Goal: Transaction & Acquisition: Purchase product/service

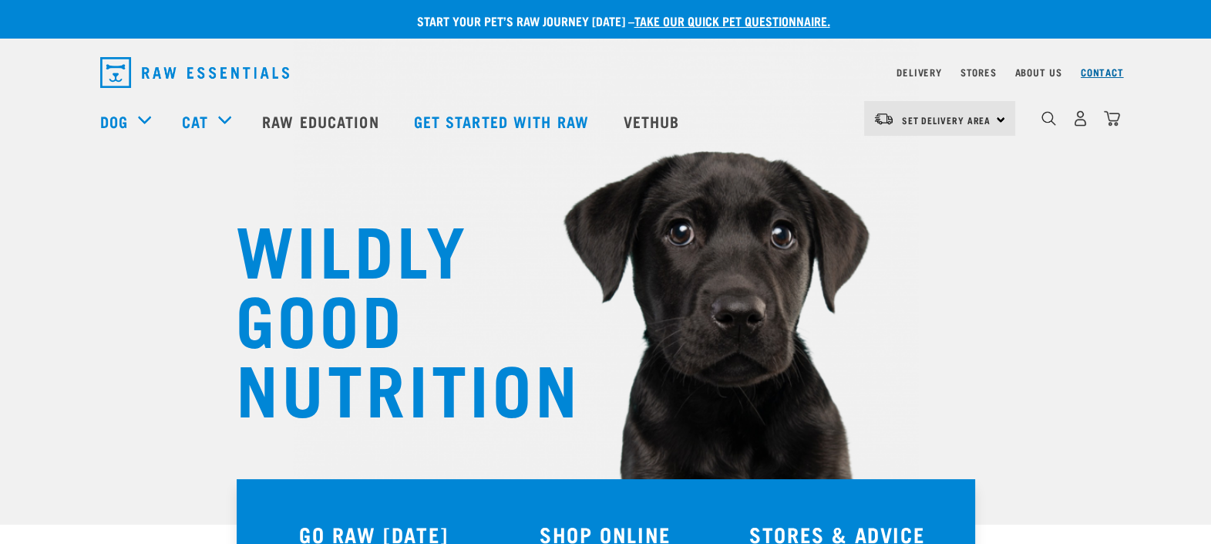
click at [1097, 69] on link "Contact" at bounding box center [1102, 71] width 43 height 5
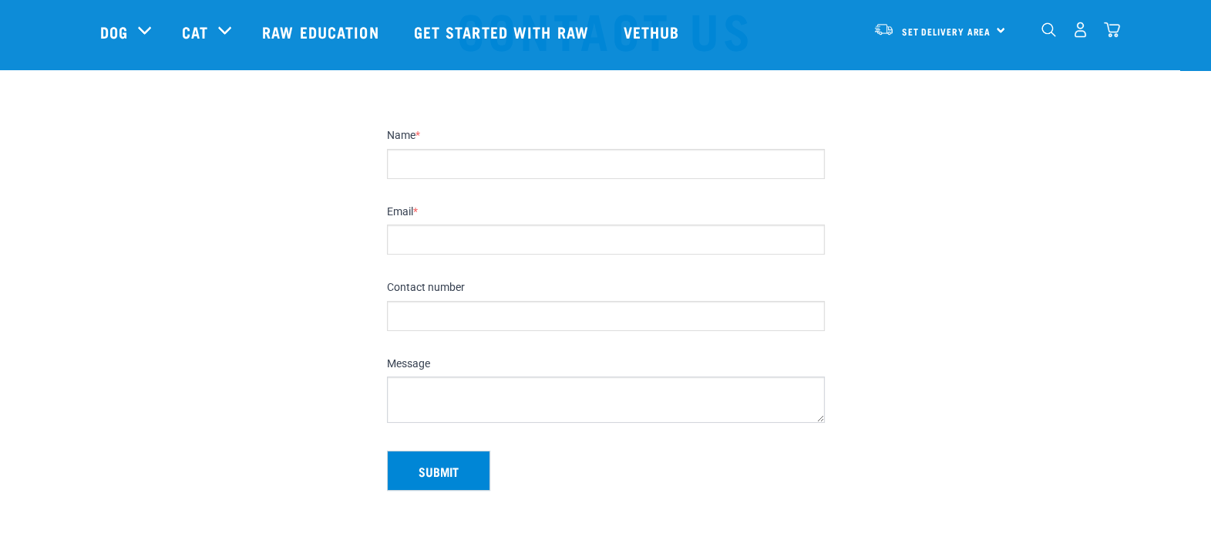
scroll to position [385, 0]
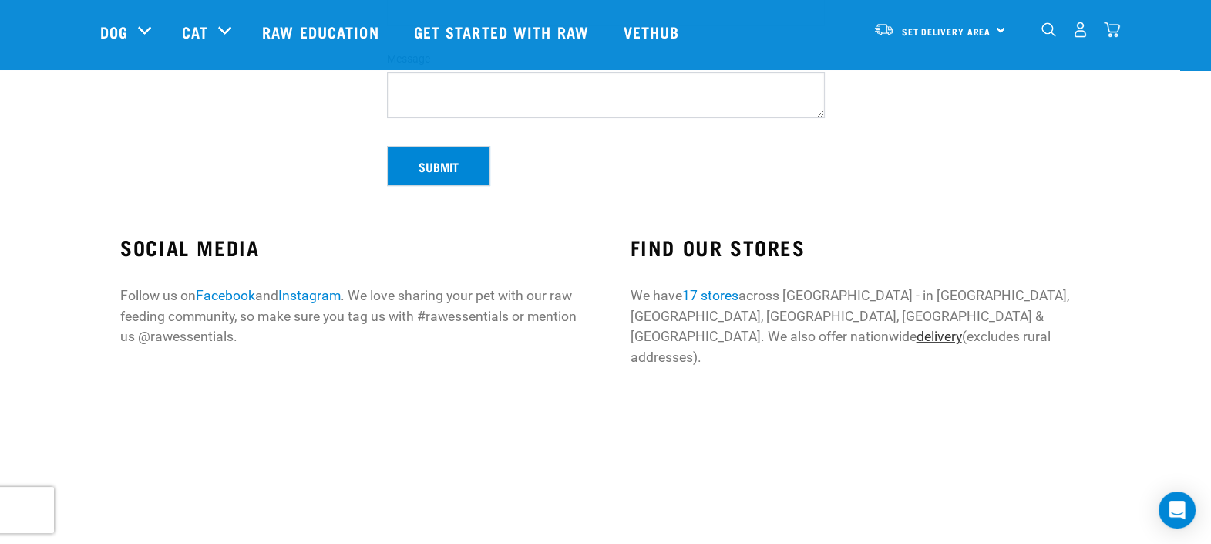
click at [961, 328] on link "delivery" at bounding box center [938, 335] width 45 height 15
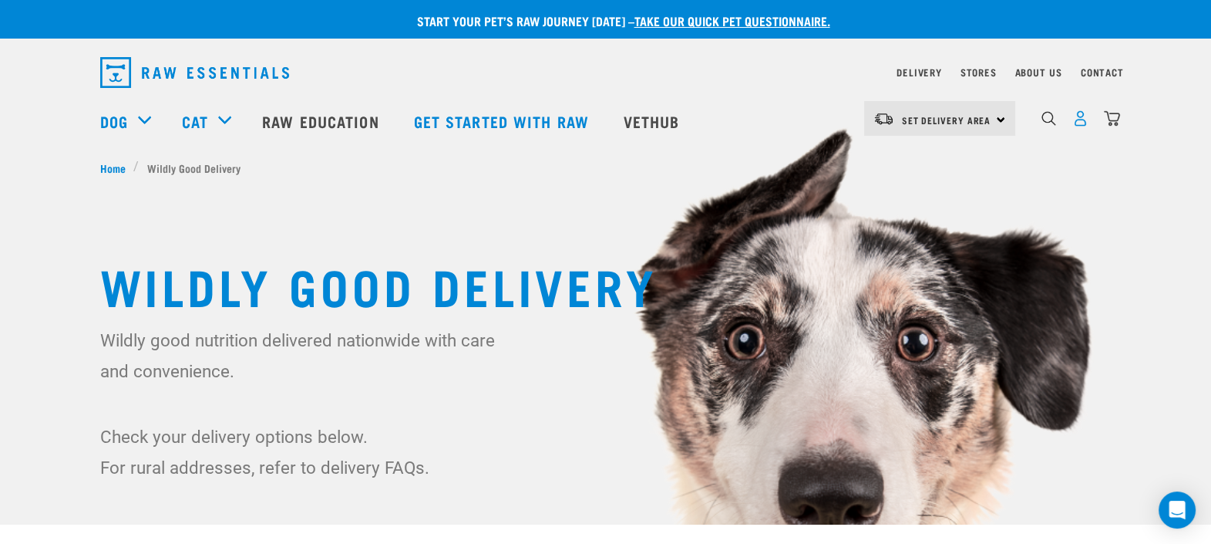
click at [1079, 123] on img "dropdown navigation" at bounding box center [1080, 118] width 16 height 16
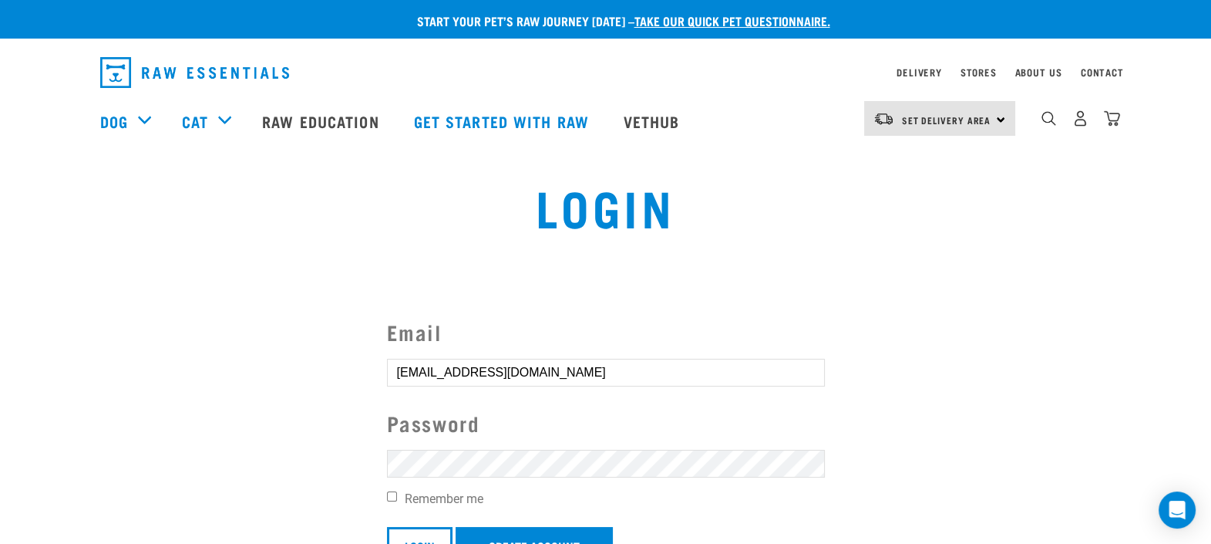
click at [387, 527] on input "Login" at bounding box center [420, 545] width 66 height 37
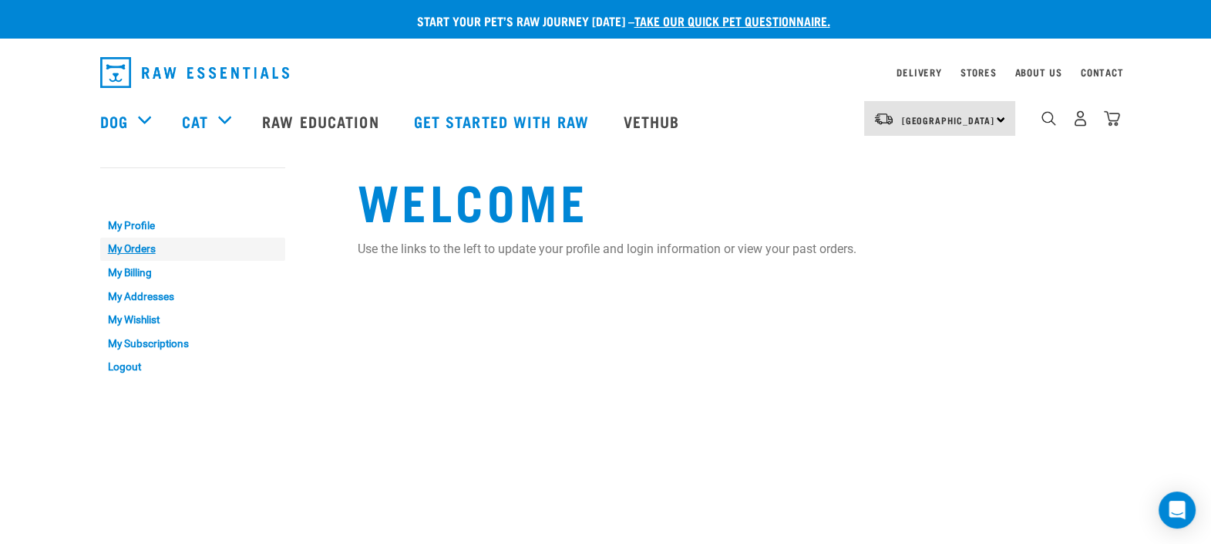
click at [136, 247] on link "My Orders" at bounding box center [192, 249] width 185 height 24
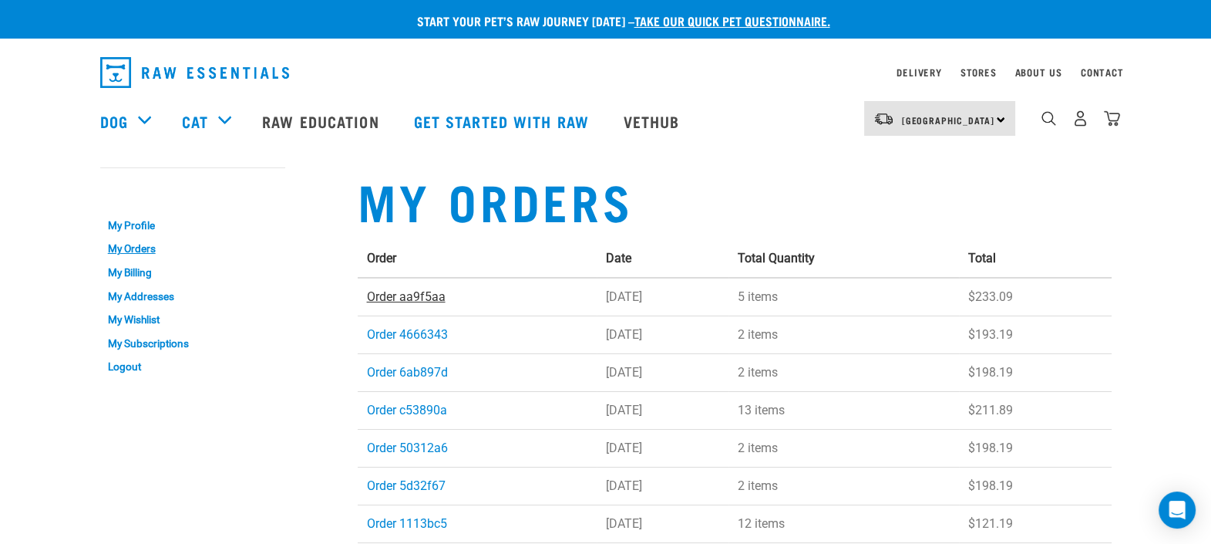
click at [396, 297] on link "Order aa9f5aa" at bounding box center [406, 296] width 79 height 15
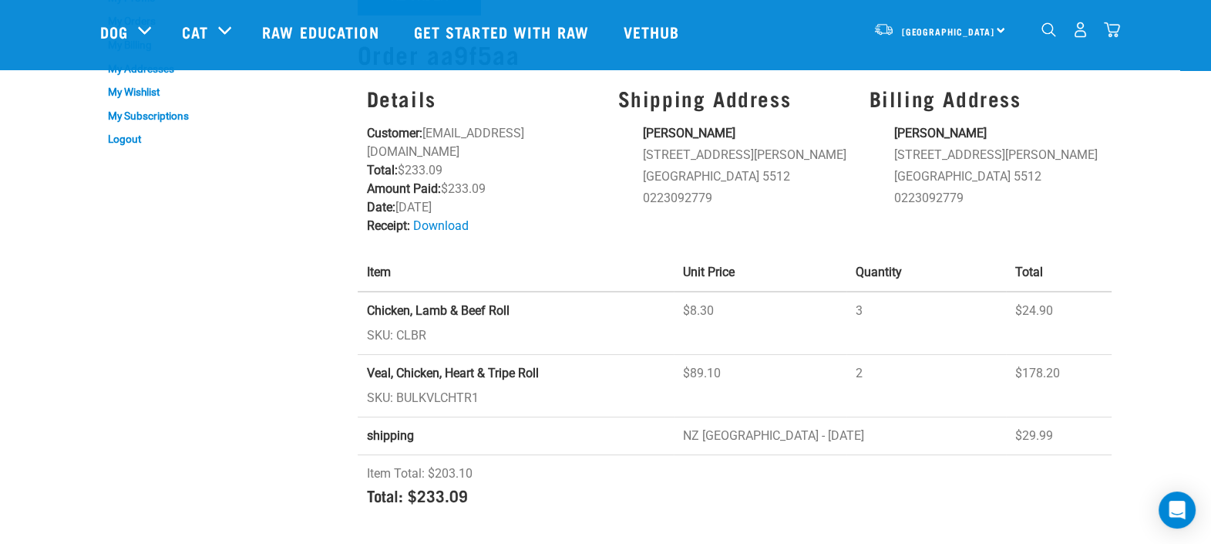
scroll to position [96, 0]
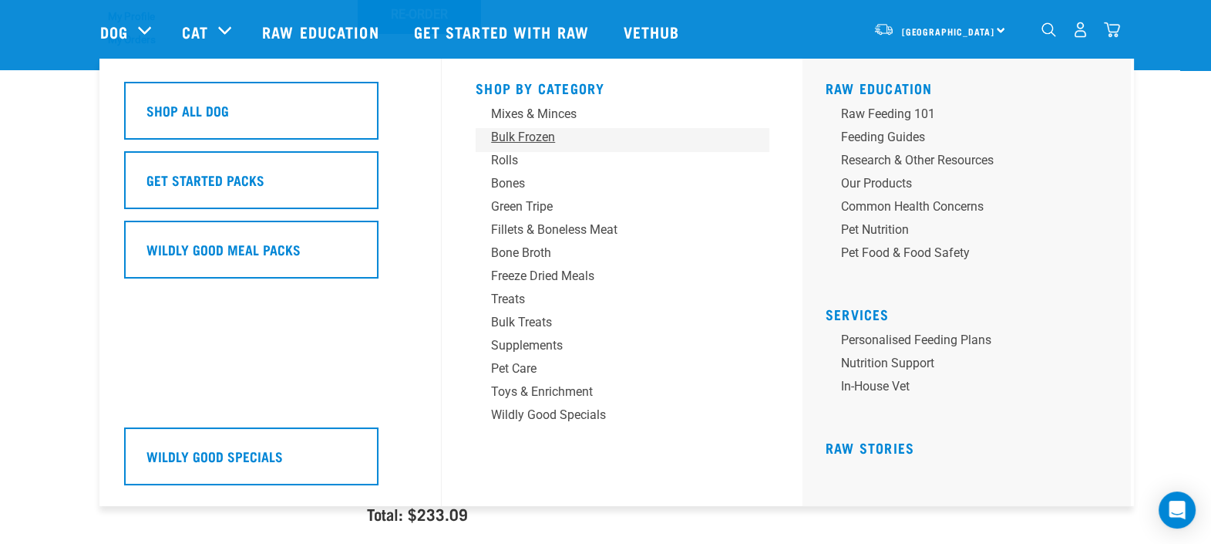
click at [528, 132] on div "Bulk Frozen" at bounding box center [611, 137] width 241 height 19
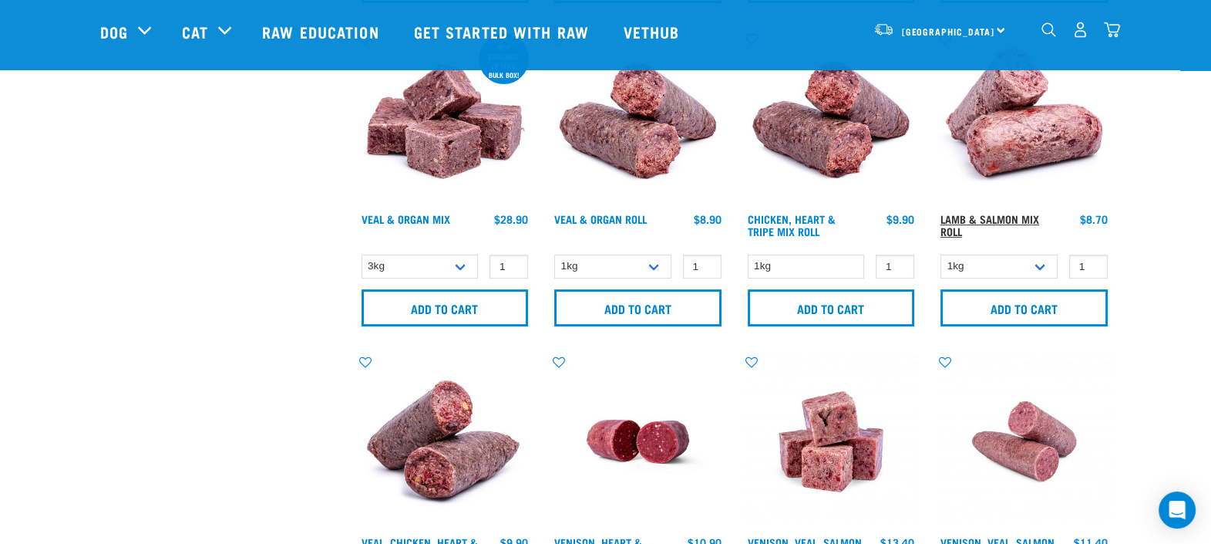
scroll to position [770, 0]
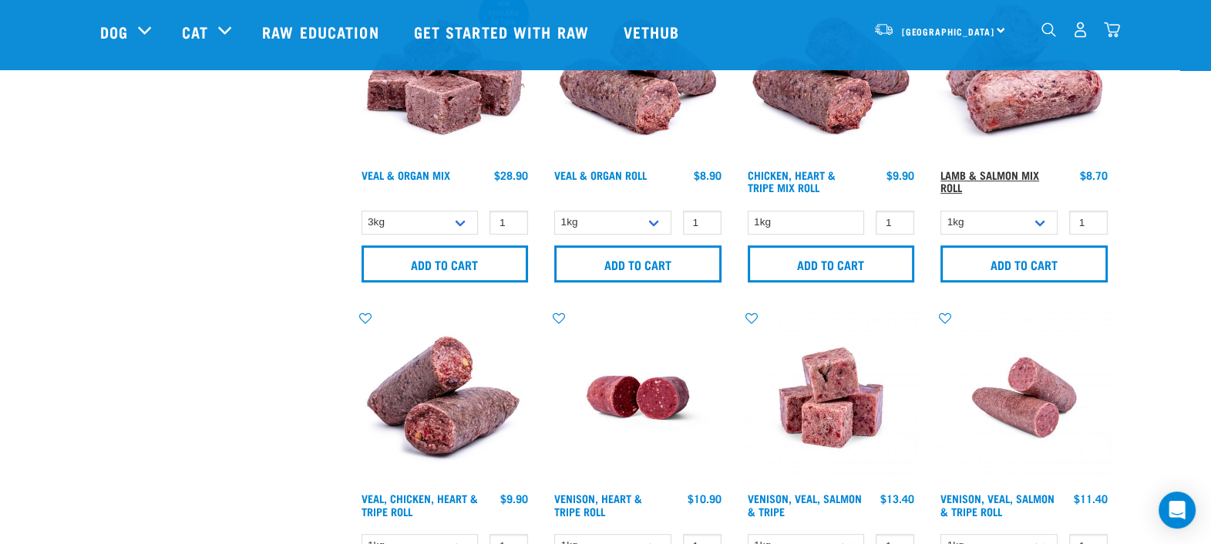
click at [1029, 172] on link "Lamb & Salmon Mix Roll" at bounding box center [990, 181] width 99 height 18
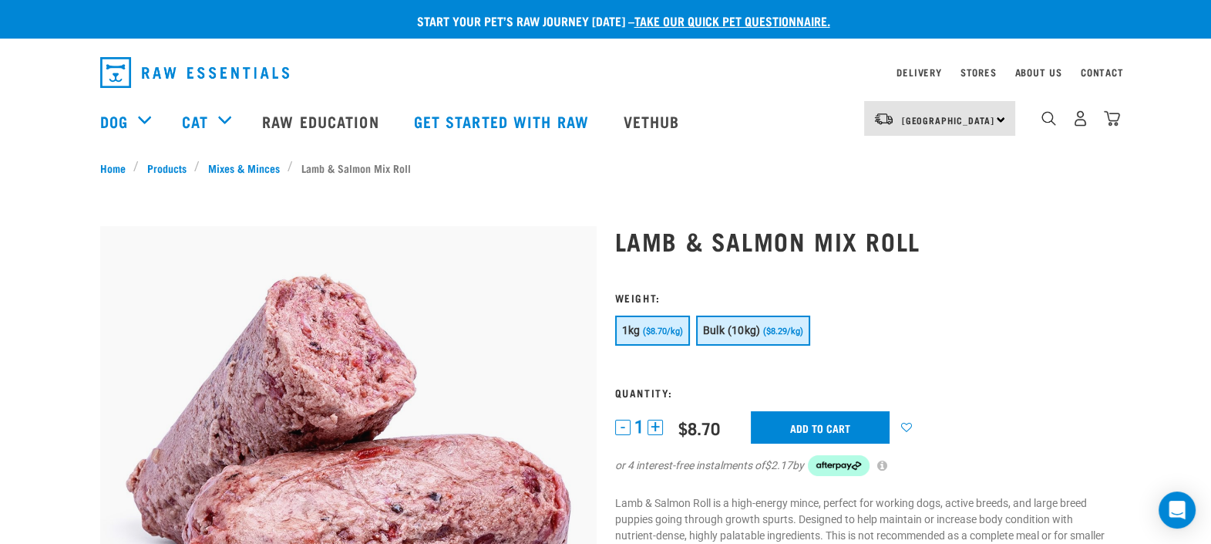
click at [754, 338] on button "Bulk (10kg) ($8.29/kg)" at bounding box center [753, 330] width 114 height 30
click at [644, 332] on span "($8.70/kg)" at bounding box center [663, 331] width 40 height 10
click at [742, 332] on span "Bulk (10kg)" at bounding box center [732, 330] width 58 height 12
click at [804, 423] on input "Add to cart" at bounding box center [829, 427] width 139 height 32
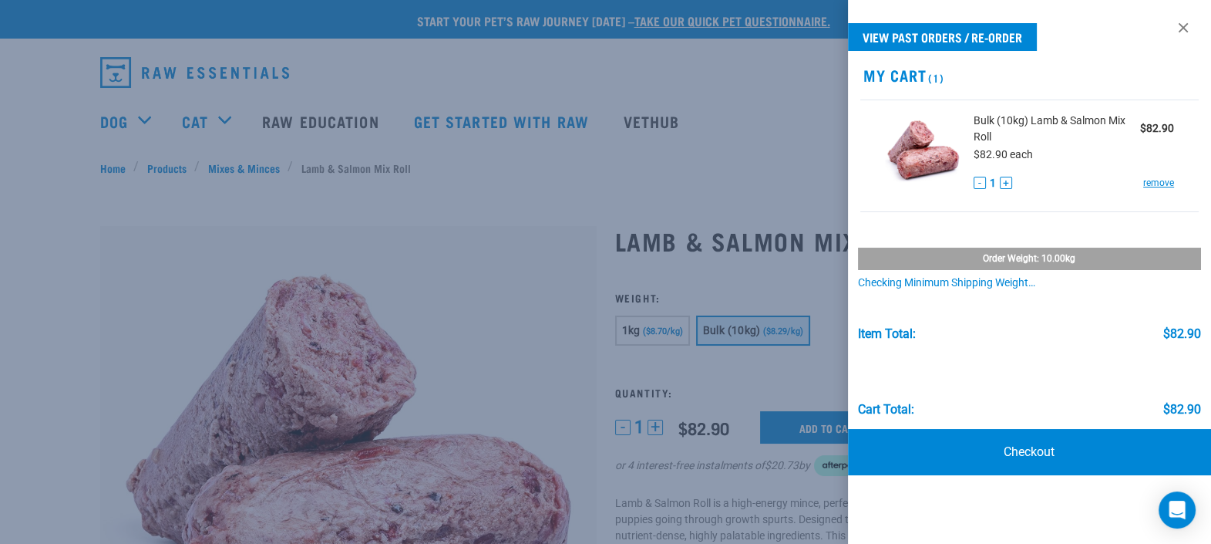
click at [21, 216] on div at bounding box center [605, 272] width 1211 height 544
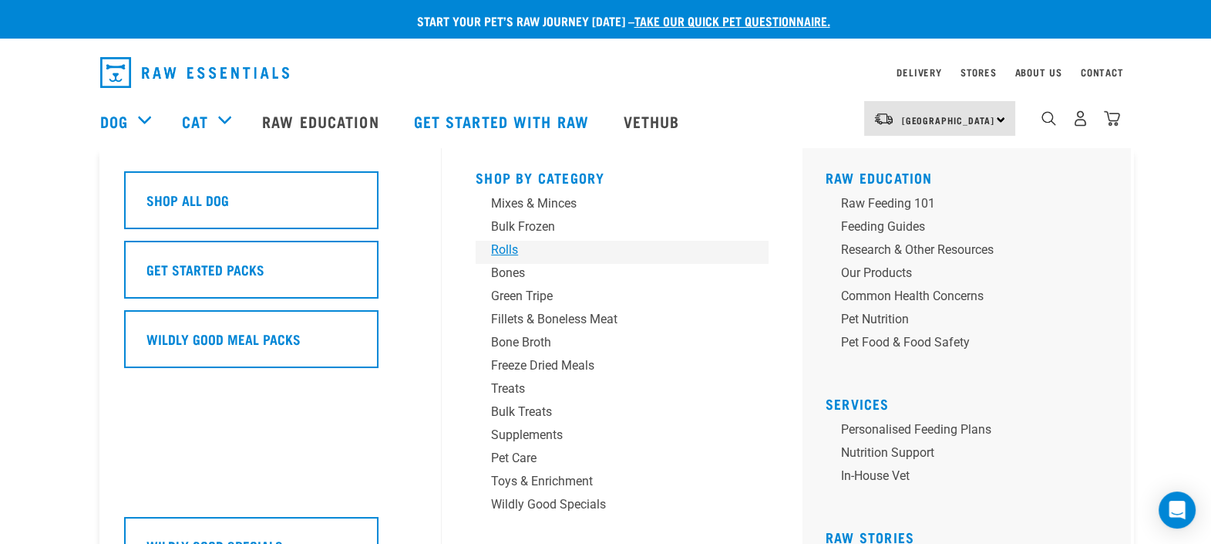
click at [503, 248] on div "Rolls" at bounding box center [611, 250] width 241 height 19
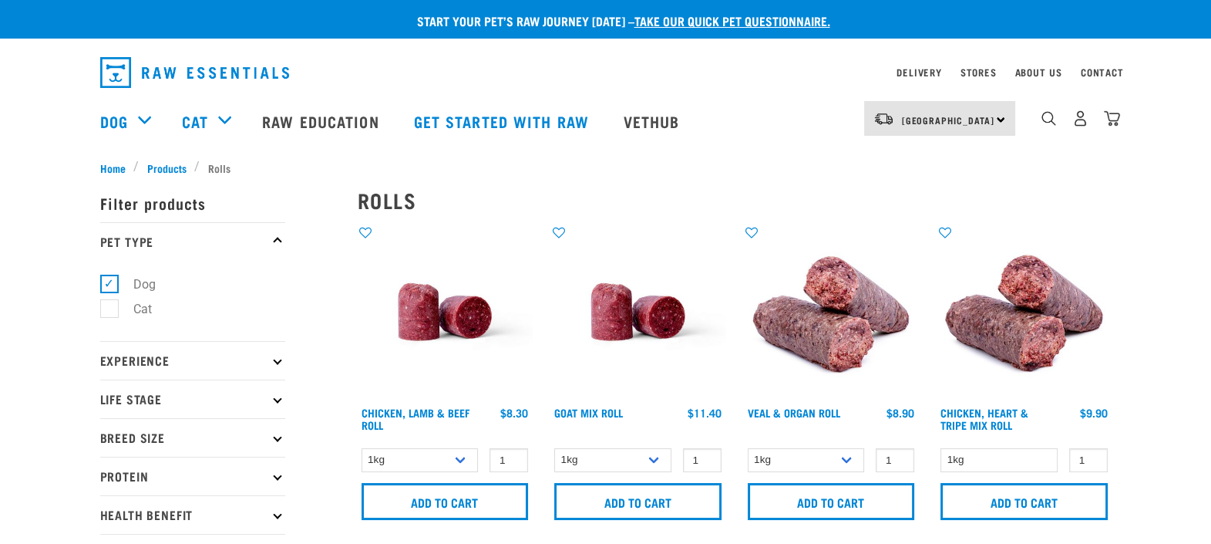
scroll to position [96, 0]
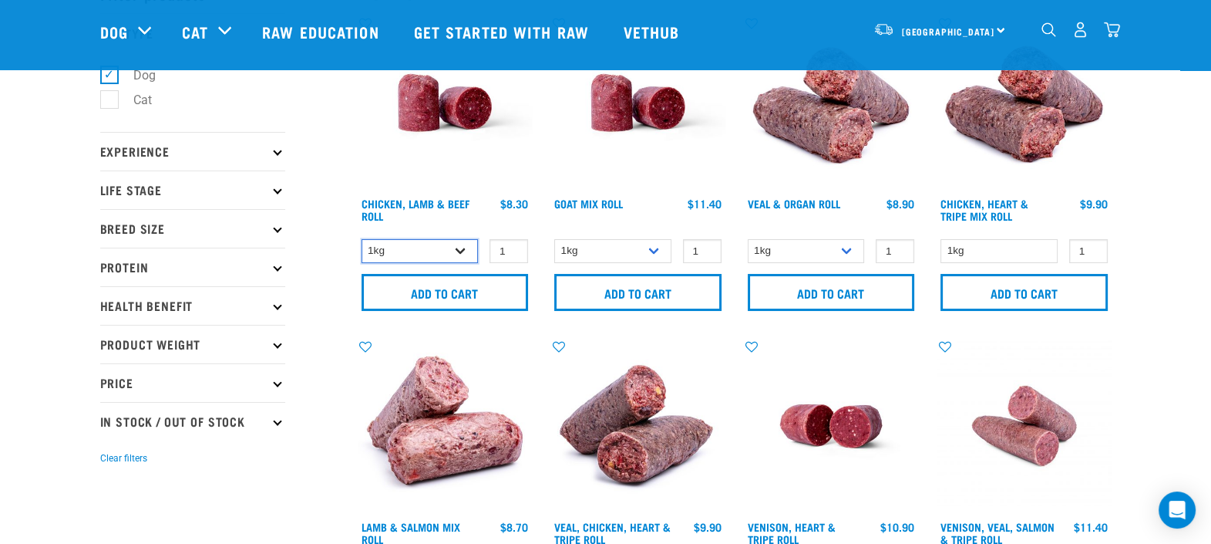
click at [466, 251] on select "1kg Bulk (10kg)" at bounding box center [420, 251] width 117 height 24
select select "418575"
click at [362, 239] on select "1kg Bulk (10kg)" at bounding box center [420, 251] width 117 height 24
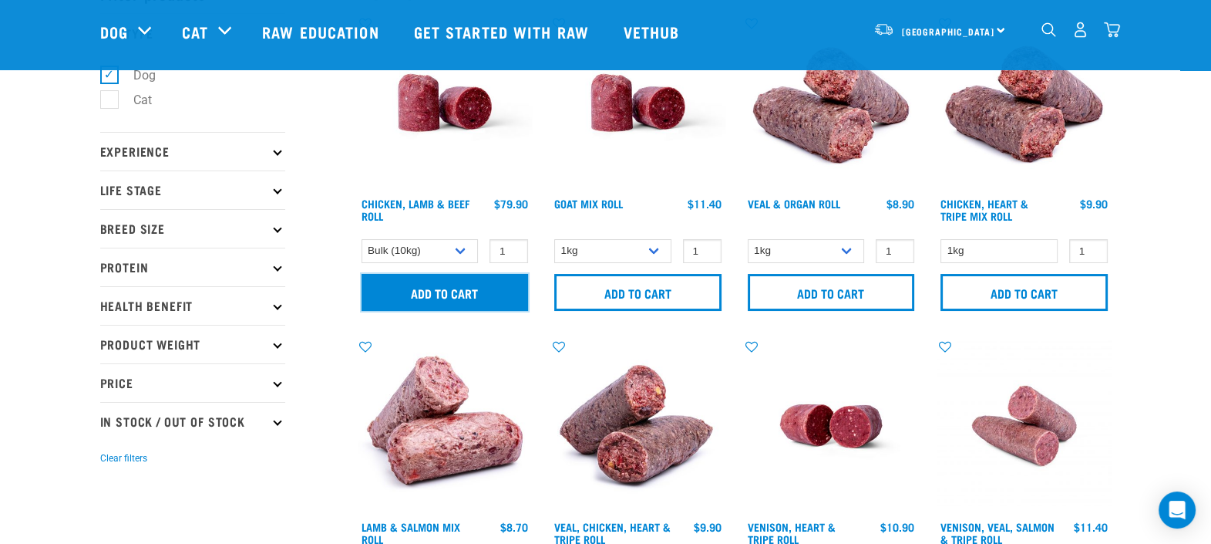
click at [438, 293] on input "Add to cart" at bounding box center [445, 292] width 167 height 37
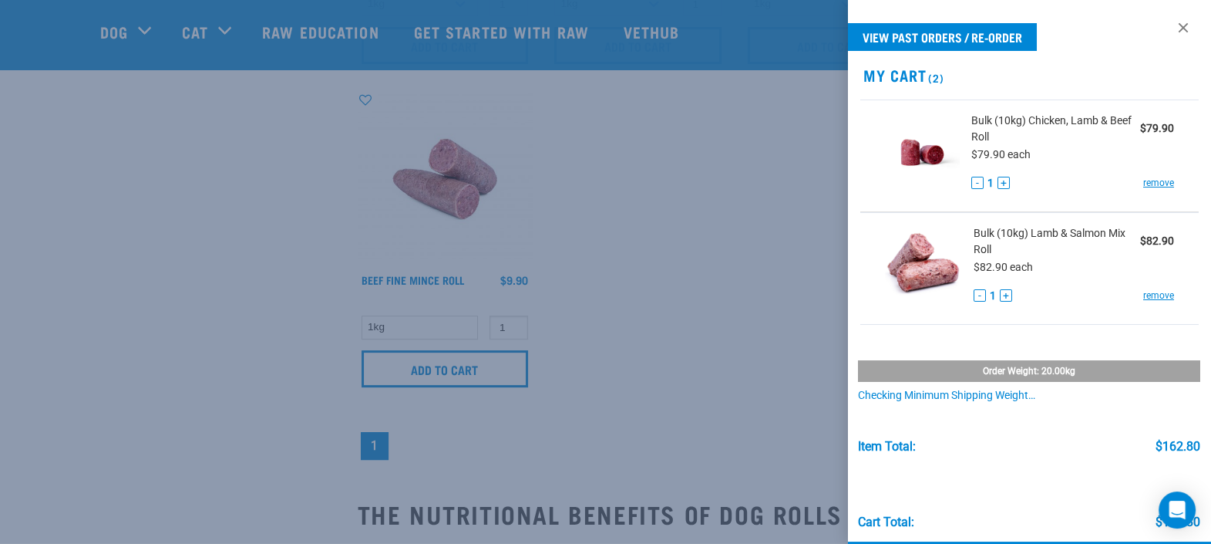
scroll to position [674, 0]
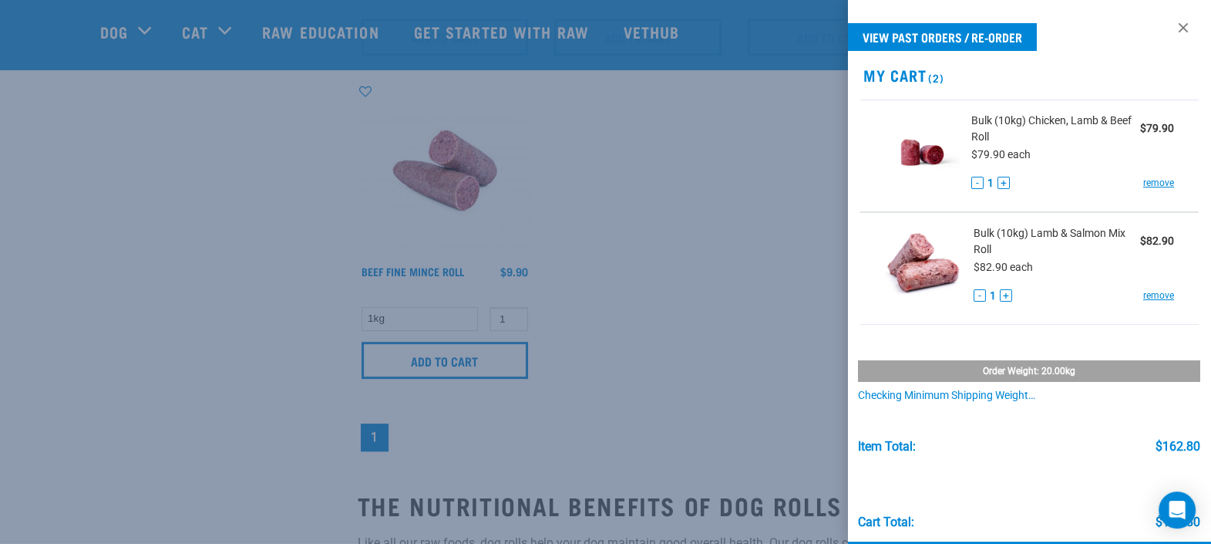
click at [119, 261] on div at bounding box center [605, 272] width 1211 height 544
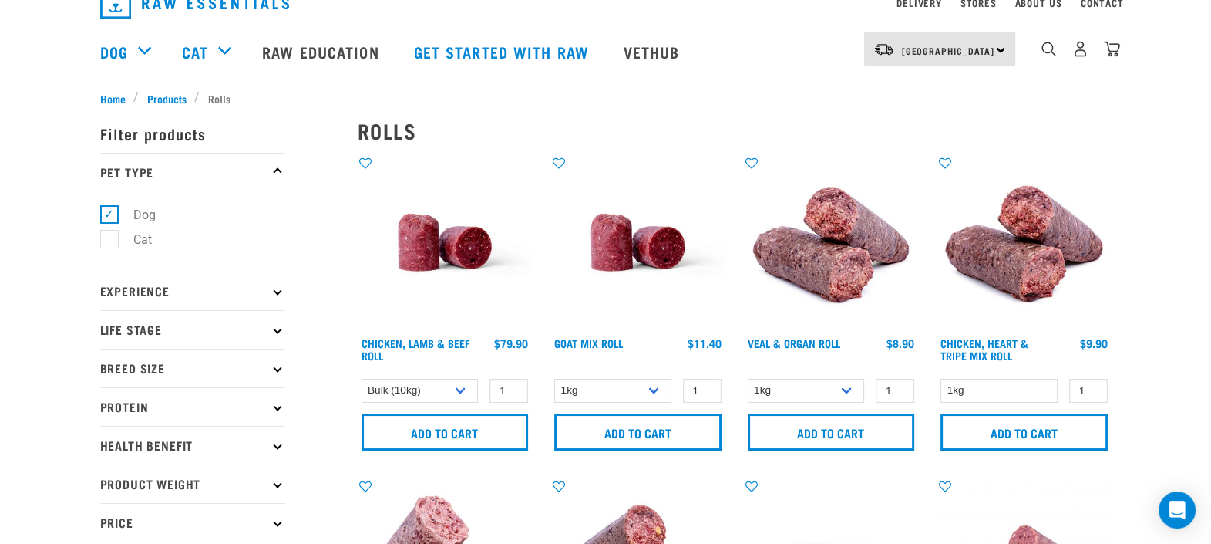
scroll to position [0, 0]
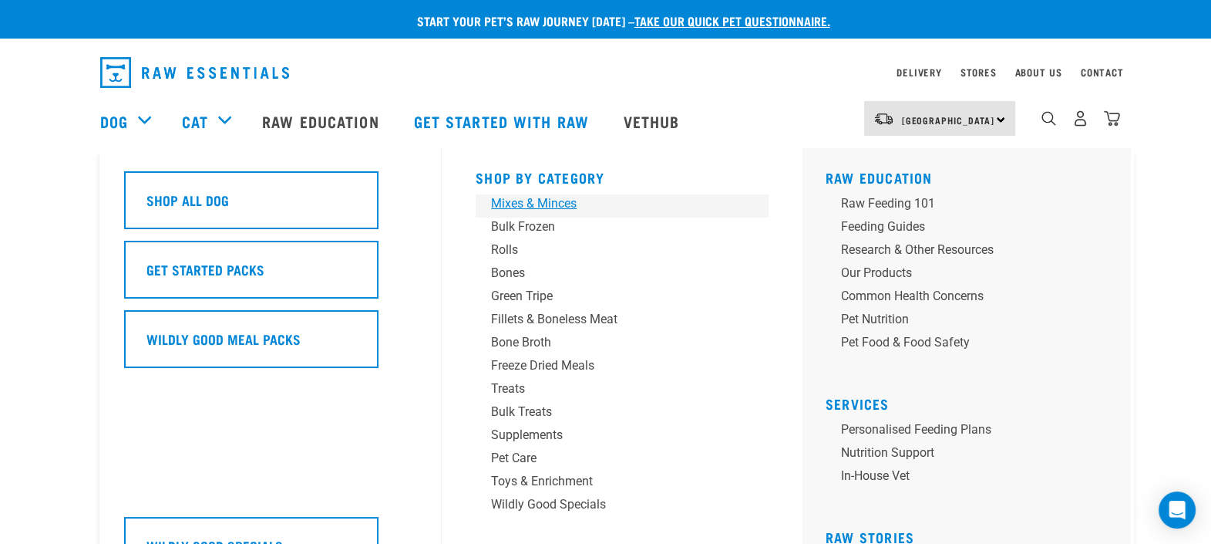
click at [528, 202] on div "Mixes & Minces" at bounding box center [611, 203] width 241 height 19
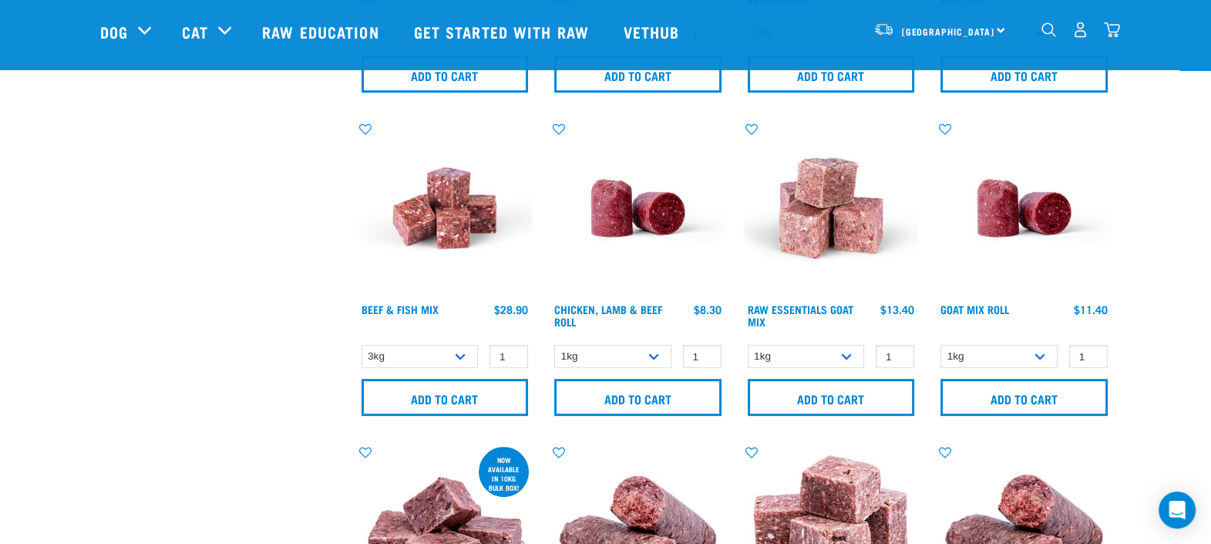
scroll to position [674, 0]
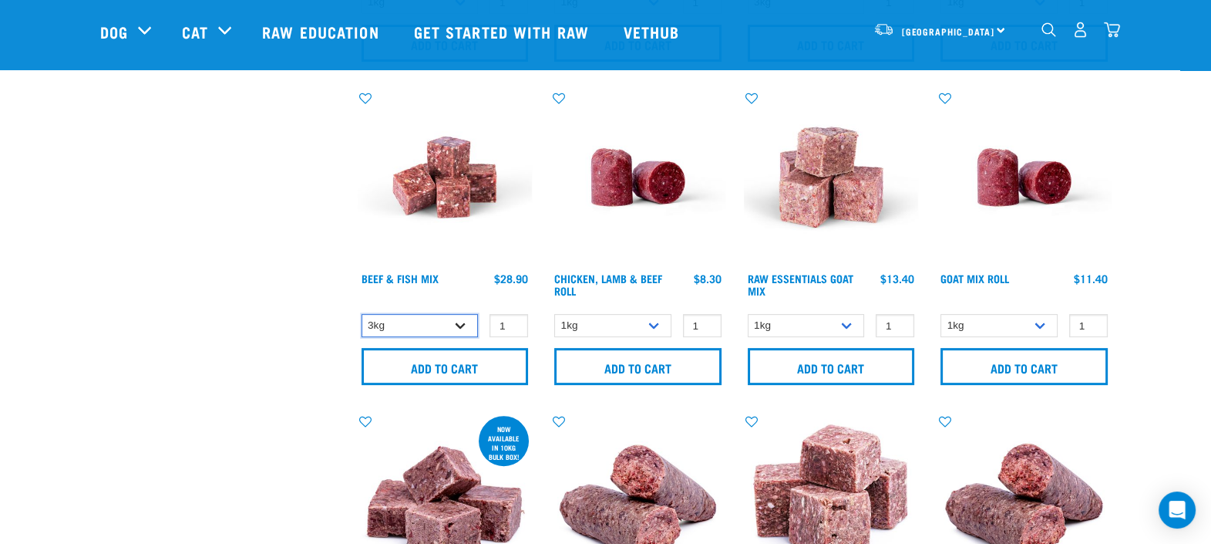
click at [463, 324] on select "3kg Bulk (10kg)" at bounding box center [420, 326] width 117 height 24
select select "435759"
click at [362, 314] on select "3kg Bulk (10kg)" at bounding box center [420, 326] width 117 height 24
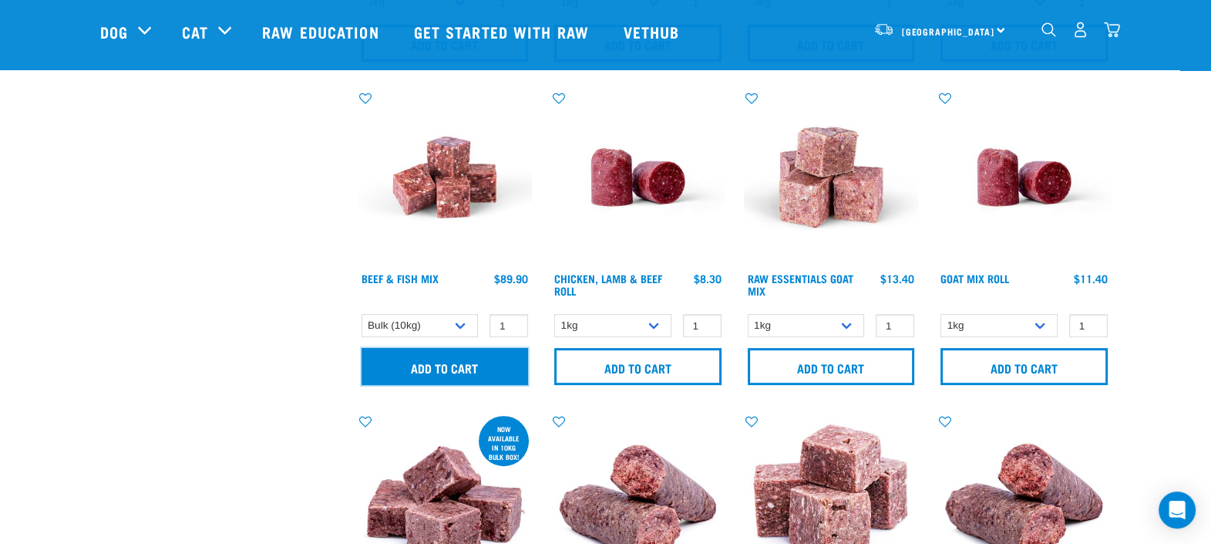
click at [440, 366] on input "Add to cart" at bounding box center [445, 366] width 167 height 37
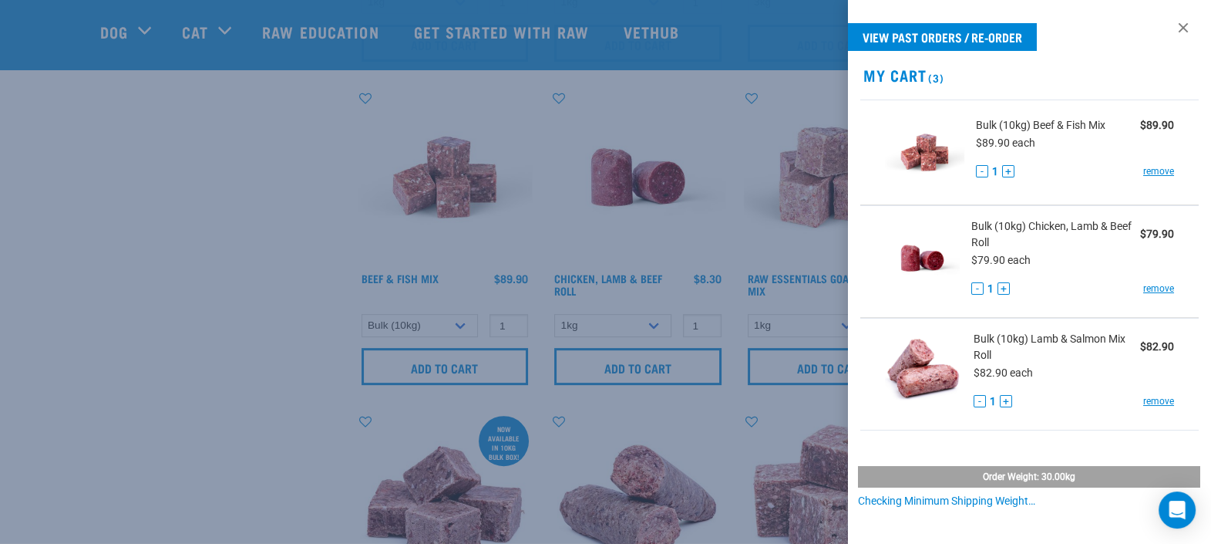
click at [177, 257] on div at bounding box center [605, 272] width 1211 height 544
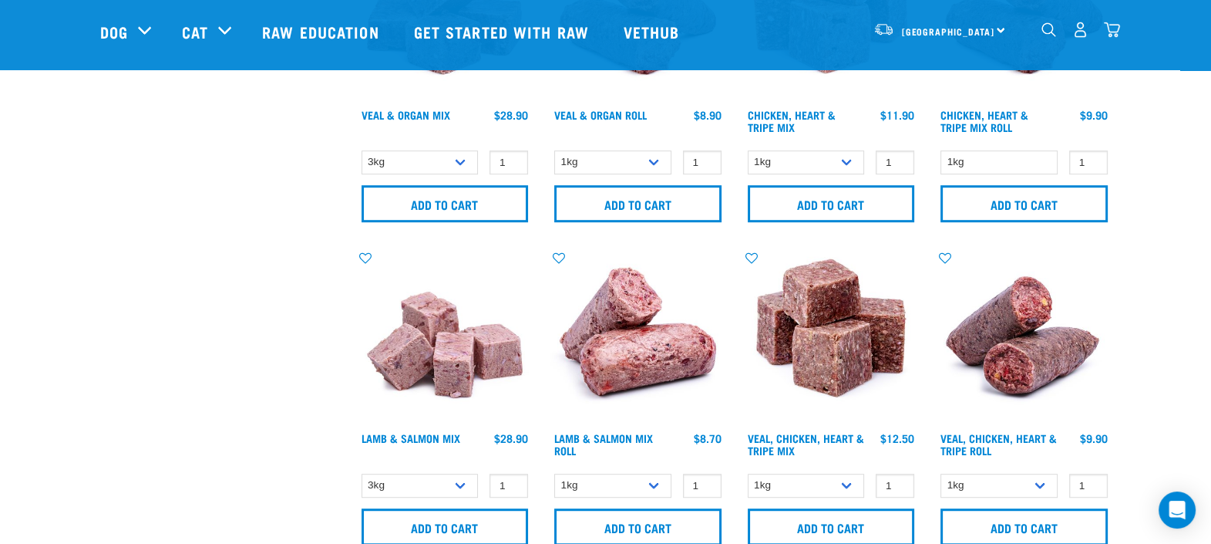
scroll to position [1252, 0]
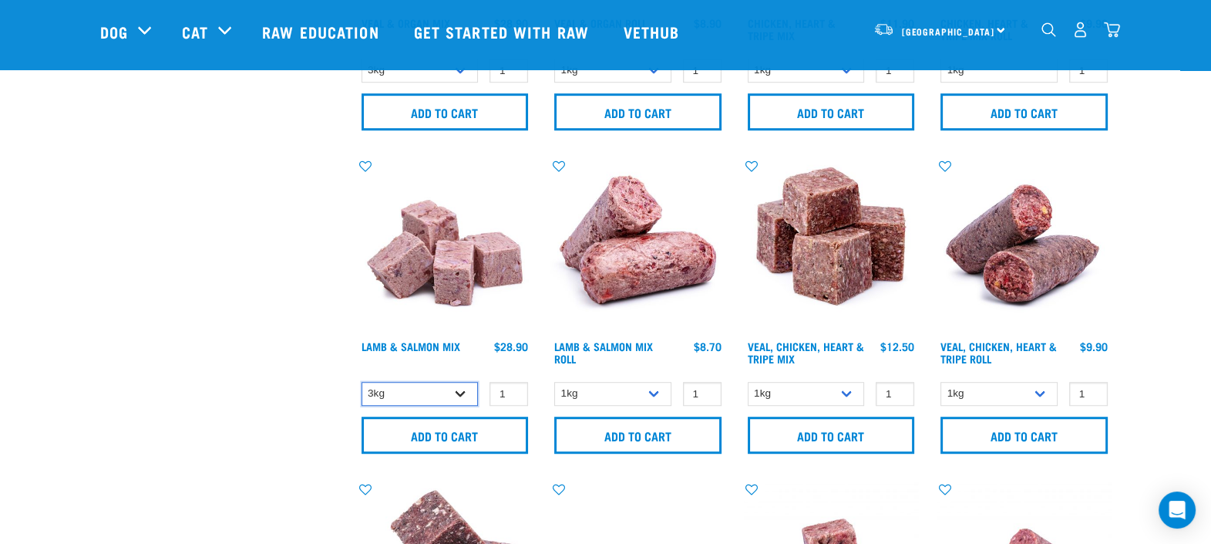
click at [459, 394] on select "3kg Bulk (10kg)" at bounding box center [420, 394] width 117 height 24
select select "699612"
click at [362, 382] on select "3kg Bulk (10kg)" at bounding box center [420, 394] width 117 height 24
click at [1116, 29] on img "dropdown navigation" at bounding box center [1112, 30] width 16 height 16
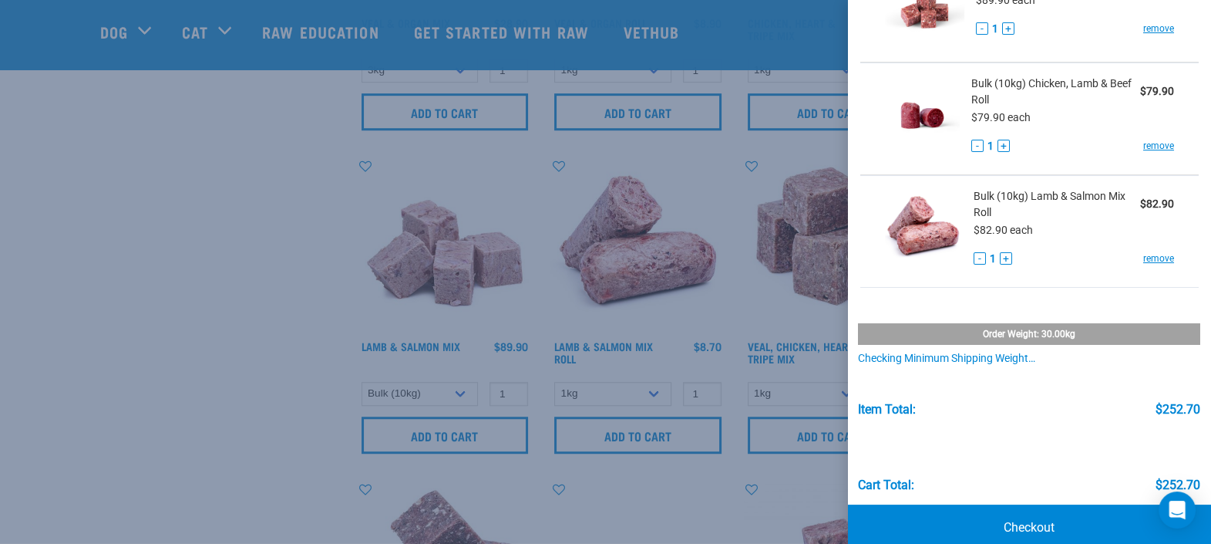
scroll to position [167, 0]
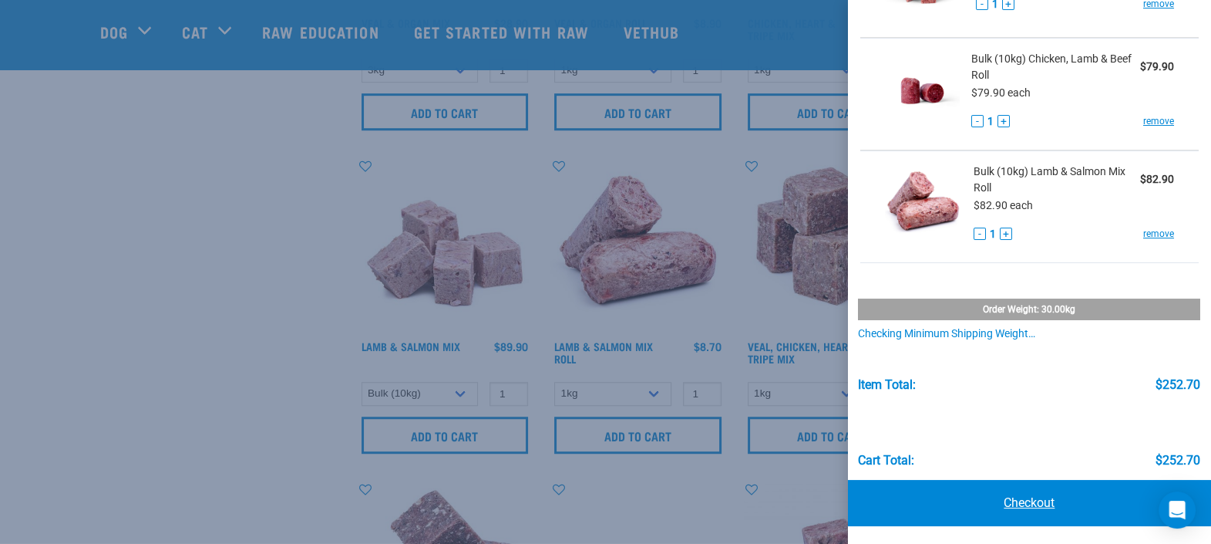
click at [1011, 503] on link "Checkout" at bounding box center [1029, 503] width 363 height 46
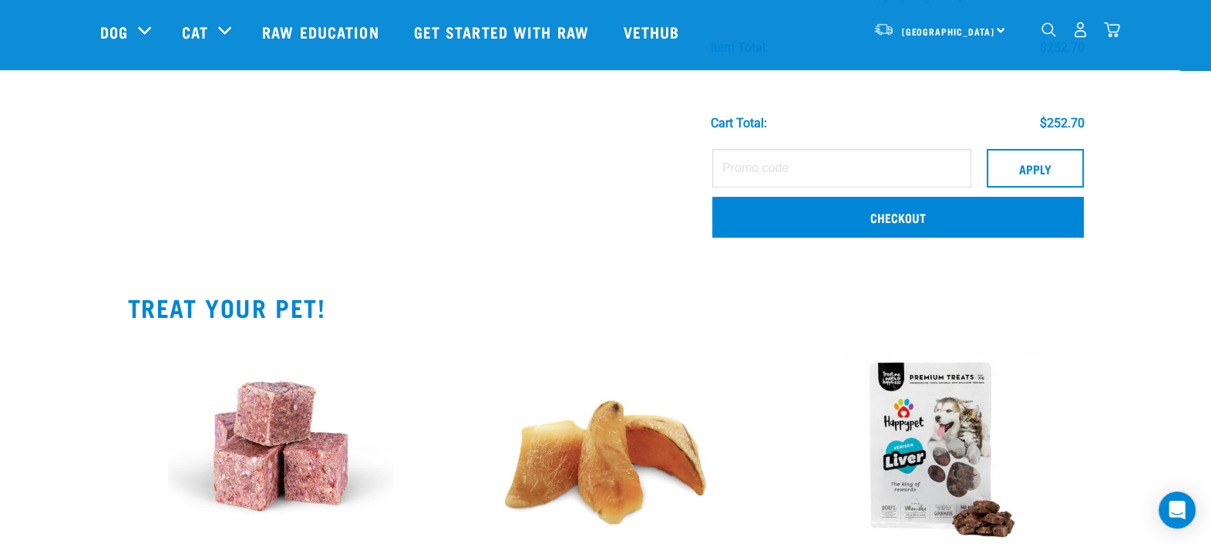
scroll to position [385, 0]
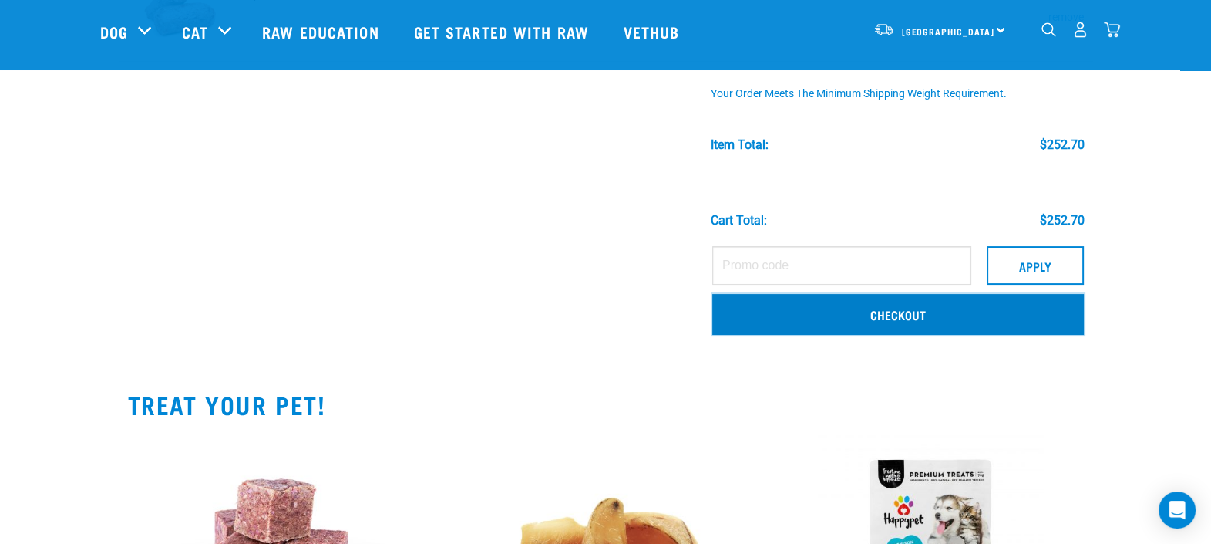
click at [916, 309] on link "Checkout" at bounding box center [898, 314] width 372 height 40
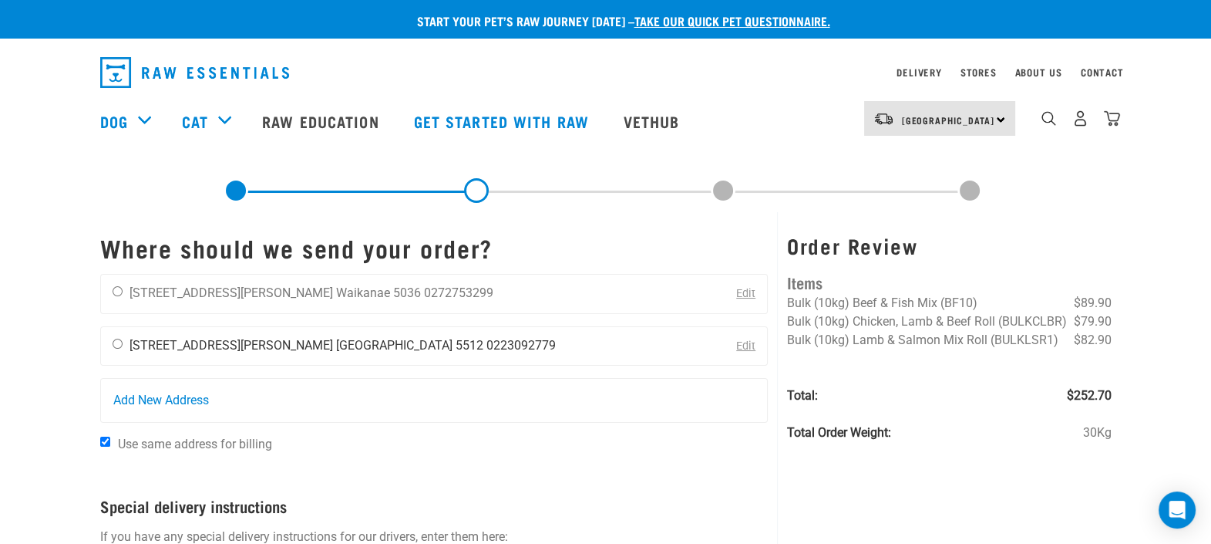
click at [113, 342] on input "radio" at bounding box center [118, 343] width 10 height 10
radio input "true"
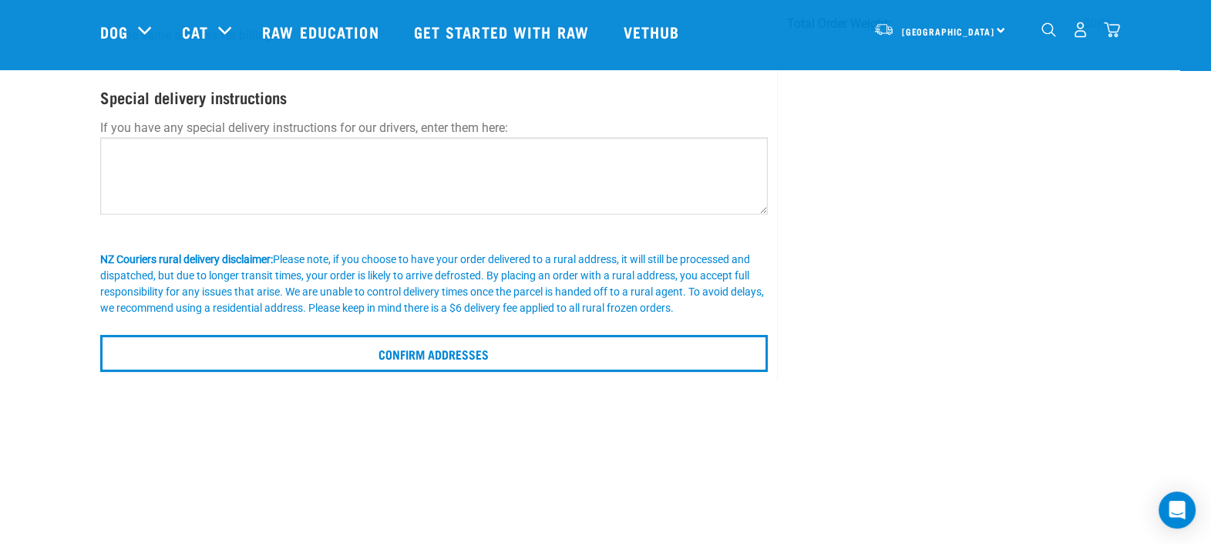
scroll to position [385, 0]
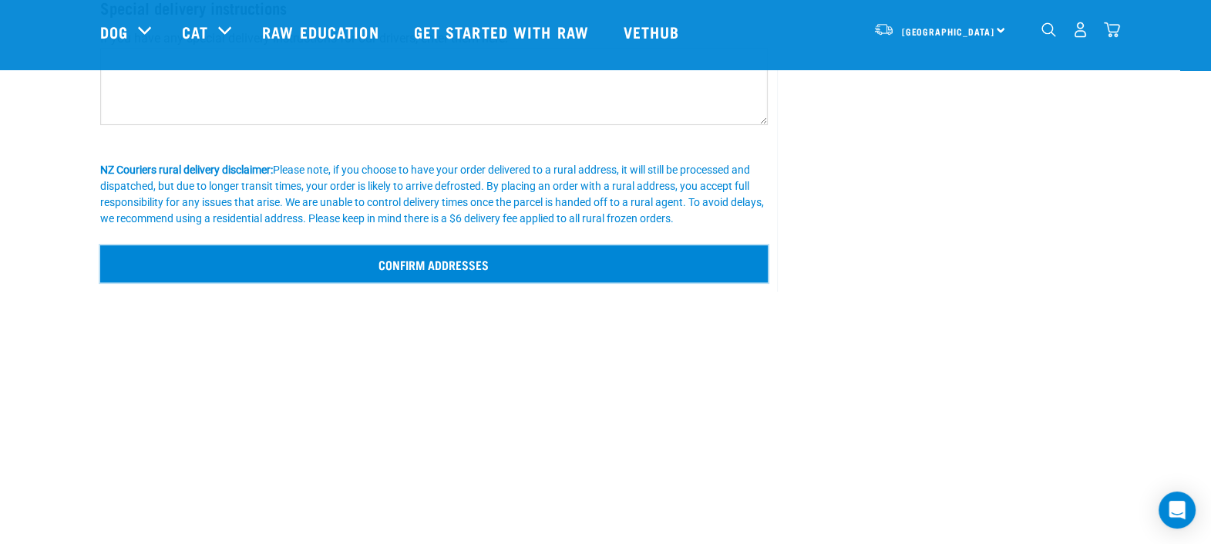
click at [443, 262] on input "Confirm addresses" at bounding box center [434, 263] width 668 height 37
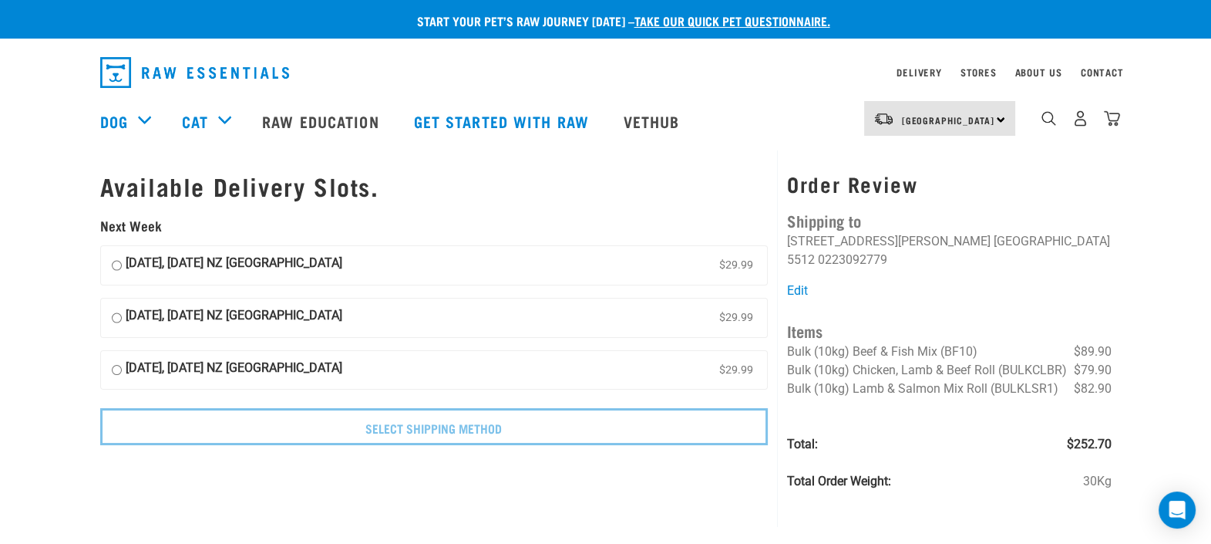
click at [116, 264] on input "[DATE], [DATE] NZ [GEOGRAPHIC_DATA] $29.99" at bounding box center [117, 265] width 10 height 23
radio input "true"
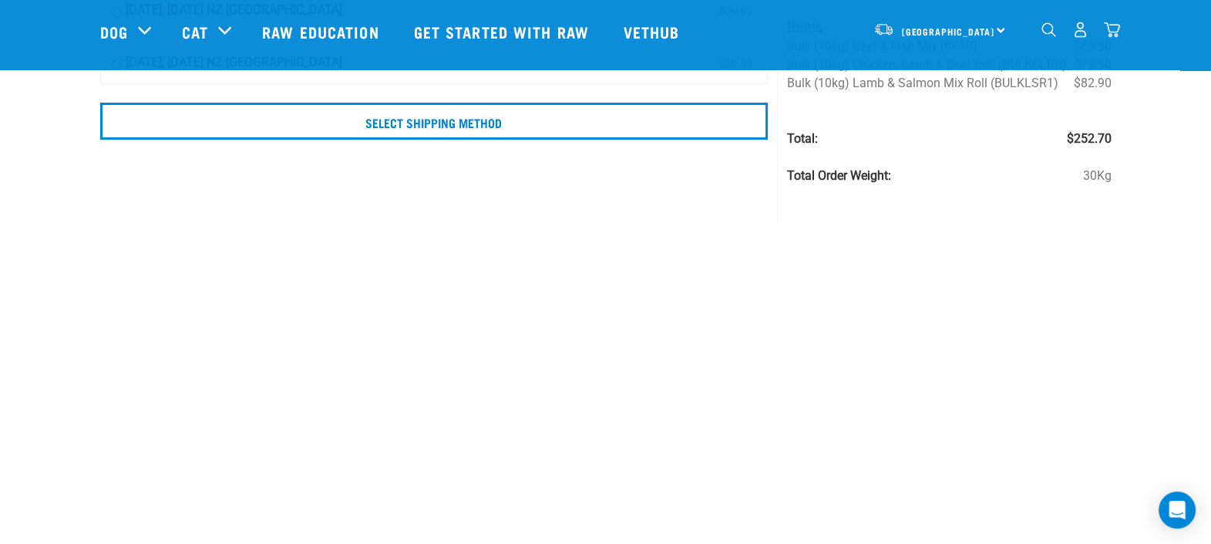
scroll to position [96, 0]
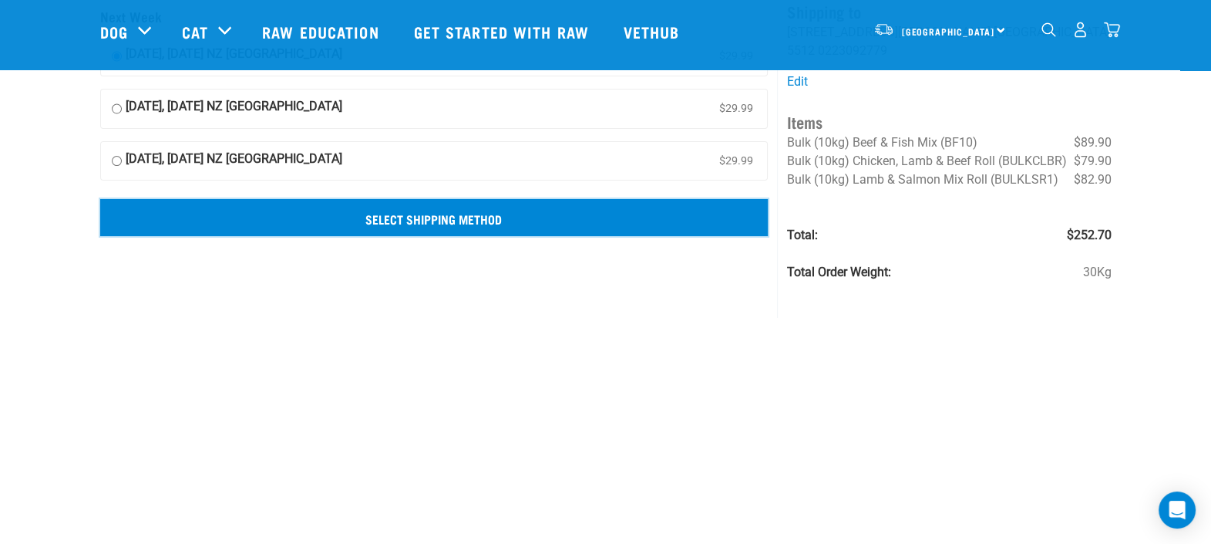
click at [470, 219] on input "Select Shipping Method" at bounding box center [434, 217] width 668 height 37
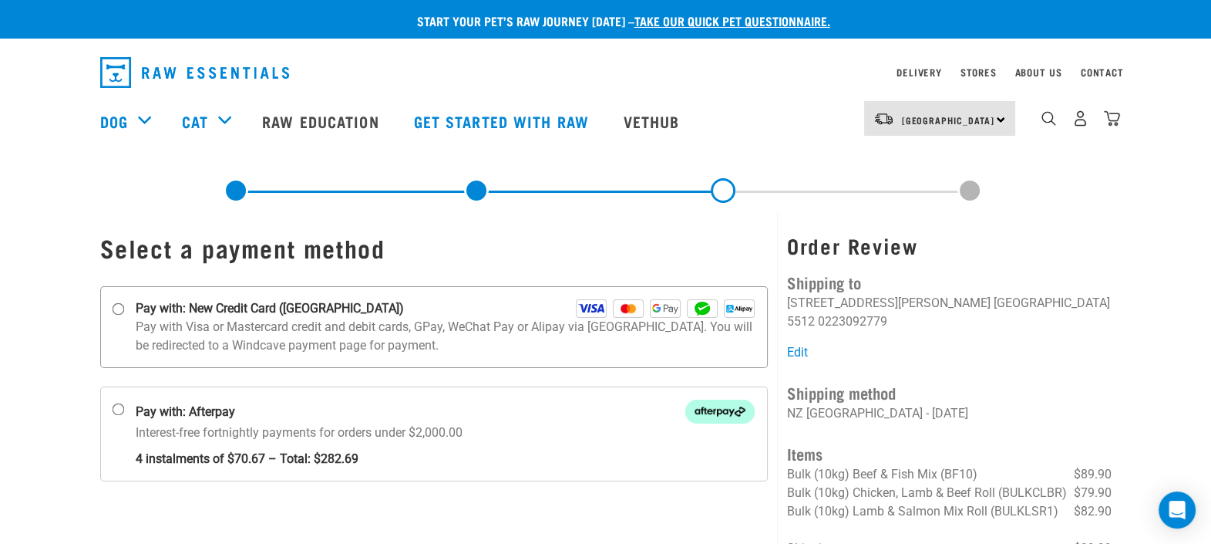
click at [116, 308] on input "Pay with: New Credit Card ([GEOGRAPHIC_DATA])" at bounding box center [118, 309] width 12 height 12
radio input "true"
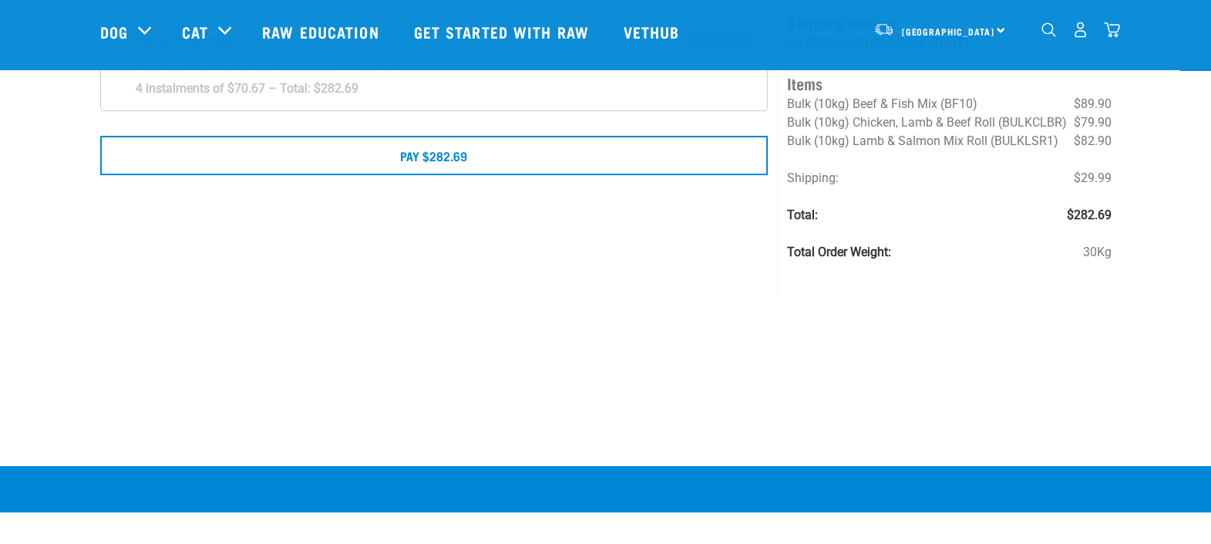
scroll to position [289, 0]
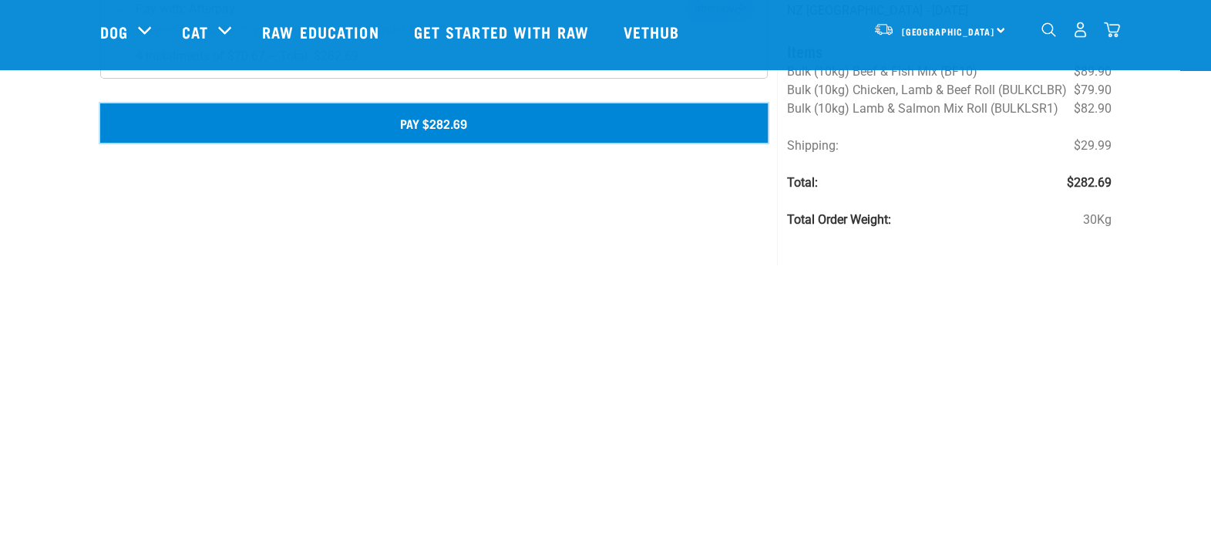
click at [451, 123] on button "Pay $282.69" at bounding box center [434, 122] width 668 height 39
